Goal: Task Accomplishment & Management: Manage account settings

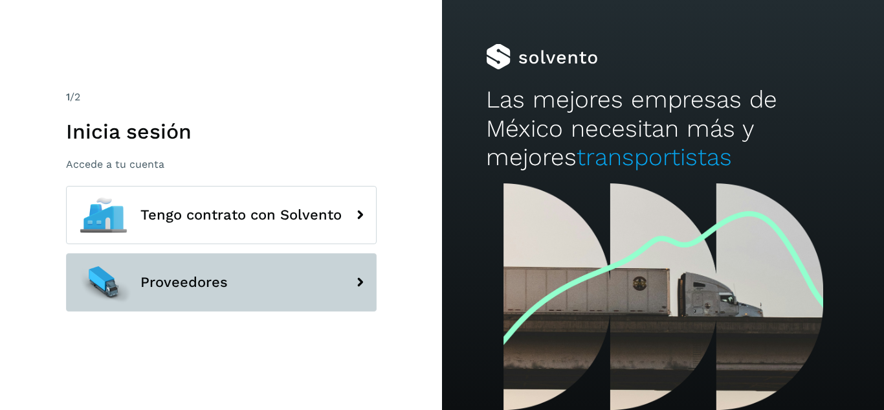
click at [215, 270] on button "Proveedores" at bounding box center [221, 282] width 311 height 58
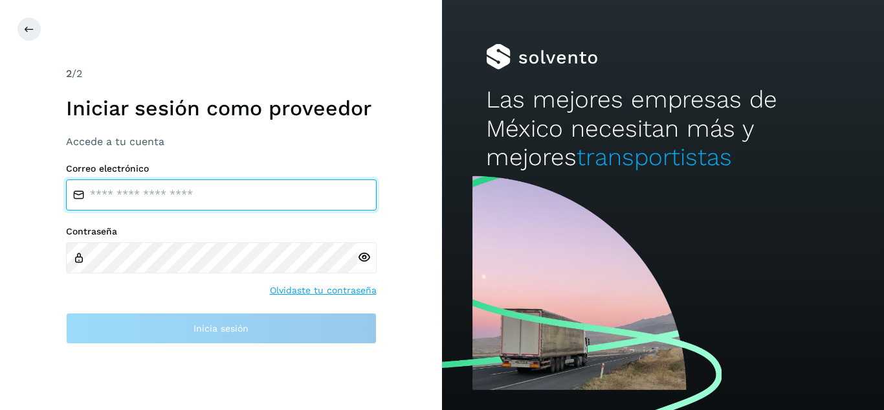
type input "**********"
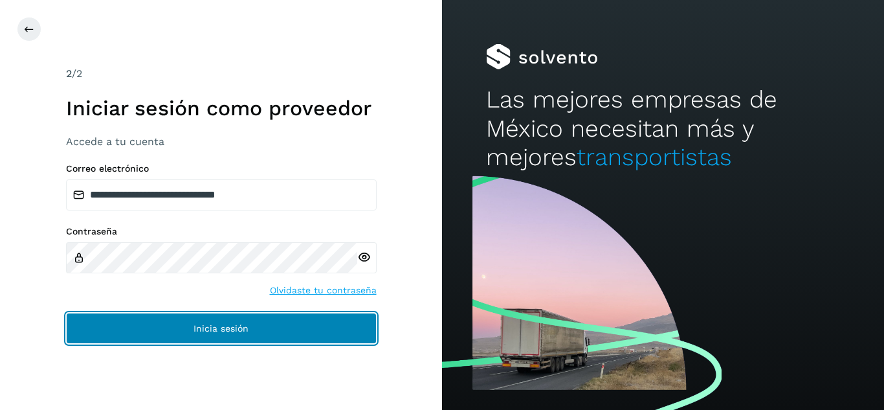
click at [206, 326] on span "Inicia sesión" at bounding box center [221, 328] width 55 height 9
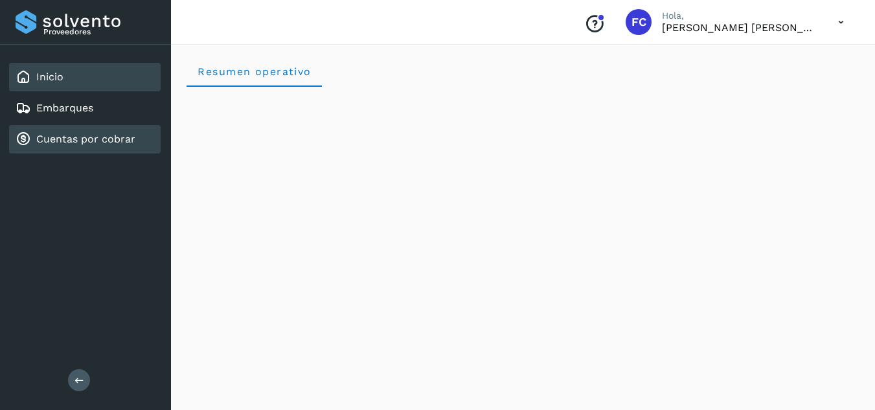
click at [106, 147] on div "Cuentas por cobrar" at bounding box center [84, 139] width 151 height 28
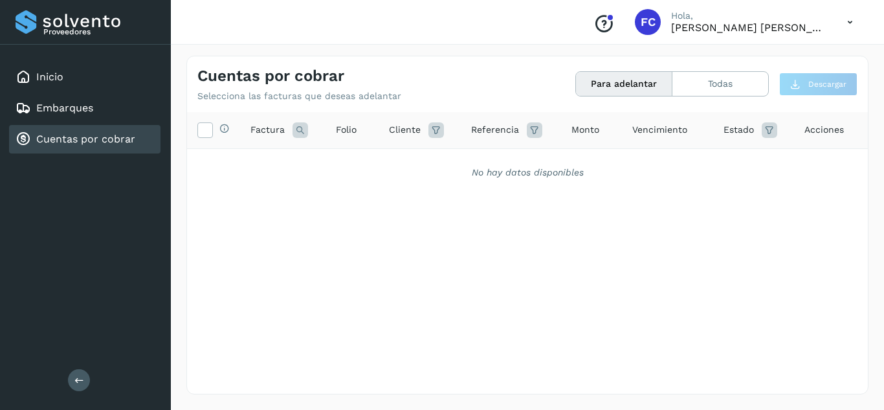
click at [669, 71] on div "Para adelantar Todas" at bounding box center [673, 83] width 194 height 25
click at [693, 73] on button "Todas" at bounding box center [721, 84] width 96 height 24
